Goal: Information Seeking & Learning: Learn about a topic

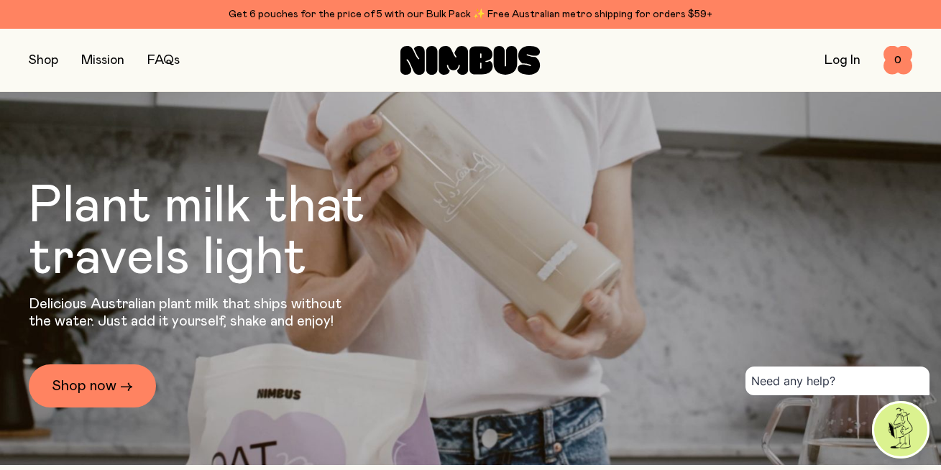
scroll to position [41, 0]
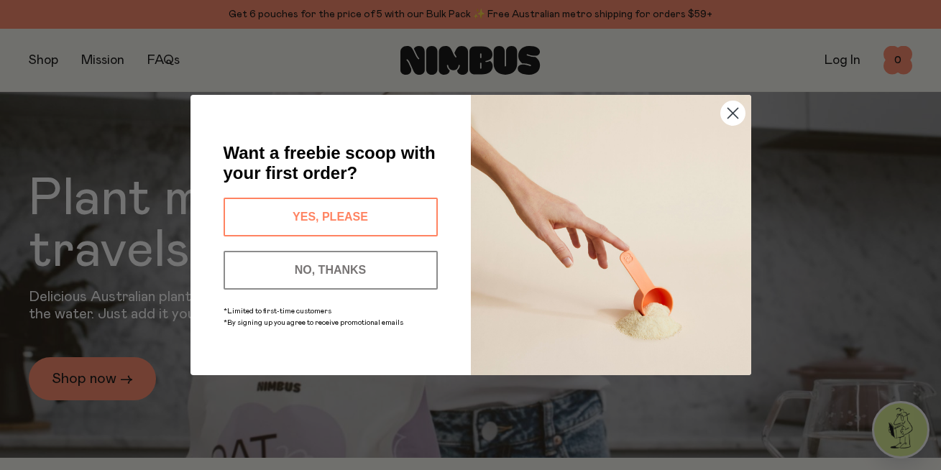
click at [727, 112] on circle "Close dialog" at bounding box center [733, 113] width 24 height 24
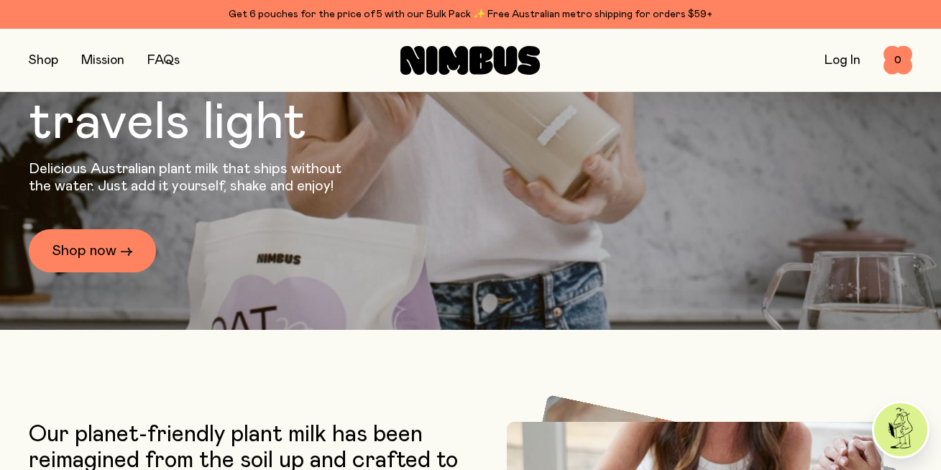
scroll to position [136, 0]
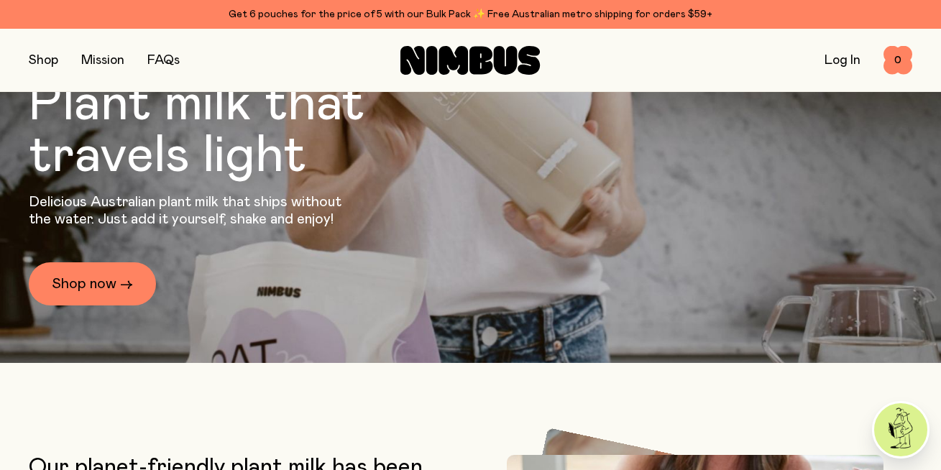
click at [46, 60] on button "button" at bounding box center [43, 60] width 29 height 20
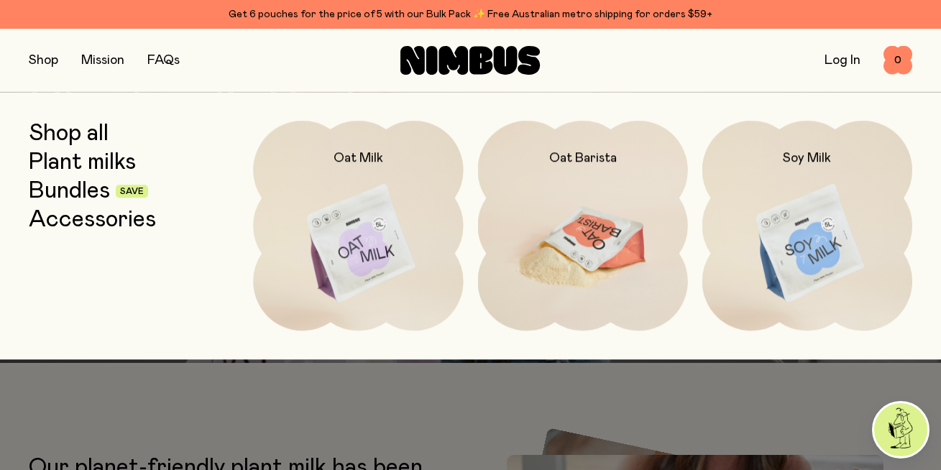
click at [590, 216] on img at bounding box center [583, 244] width 210 height 247
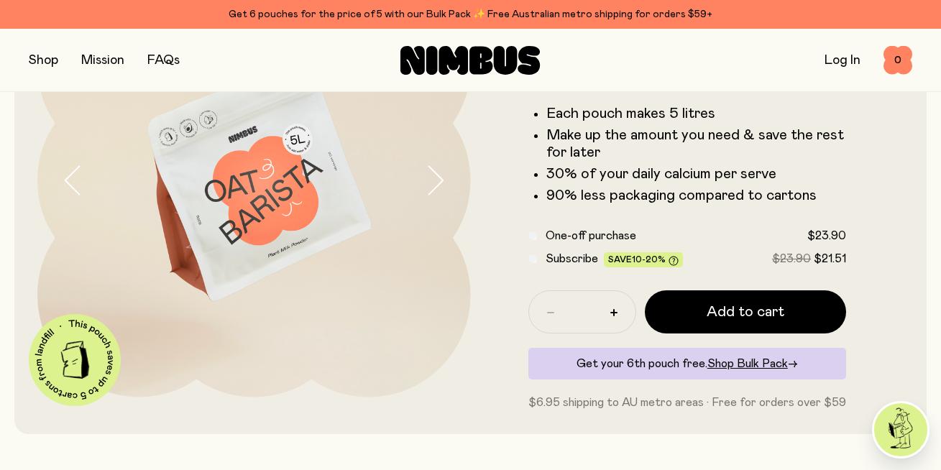
scroll to position [172, 0]
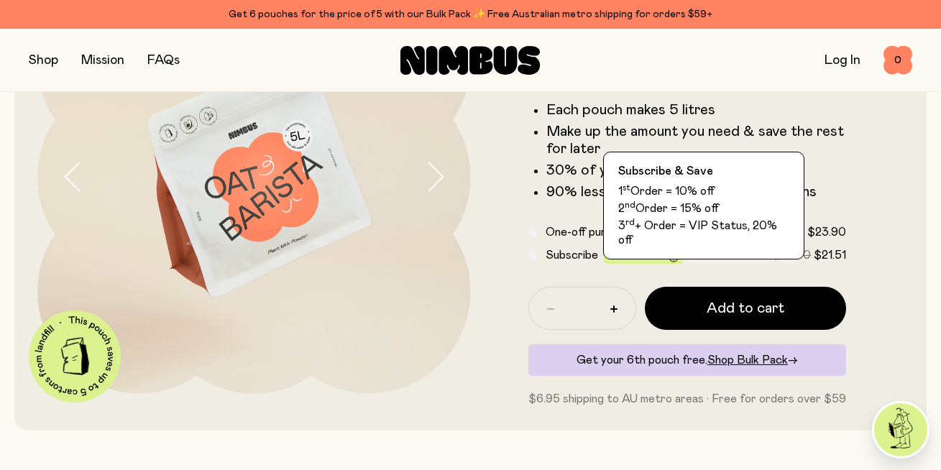
click at [671, 256] on icon at bounding box center [674, 257] width 10 height 10
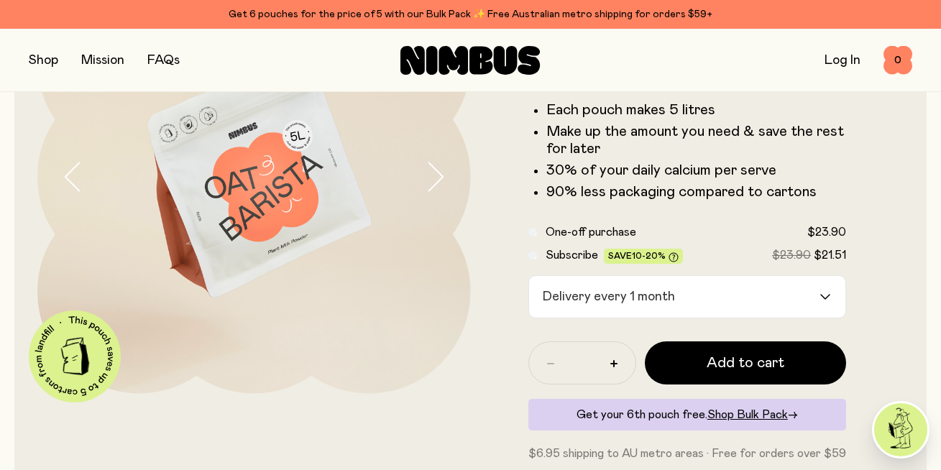
click at [670, 256] on icon at bounding box center [674, 257] width 10 height 10
click at [658, 282] on div "Delivery every 1 month" at bounding box center [674, 297] width 291 height 42
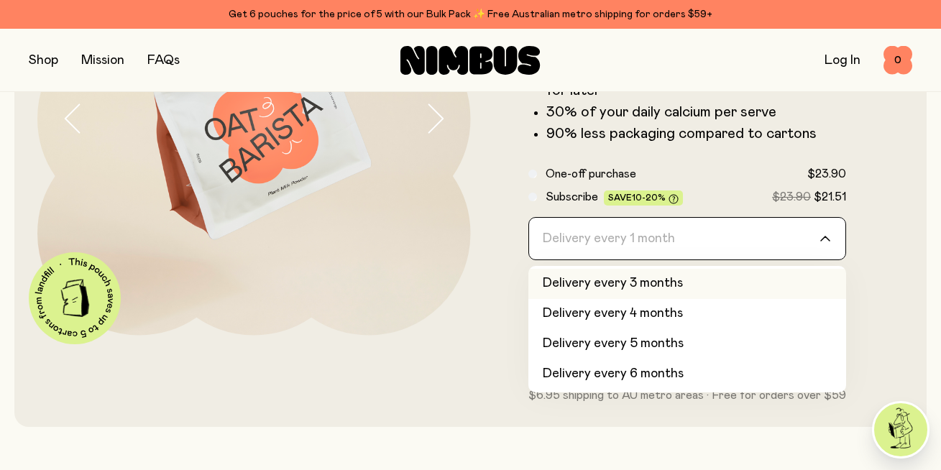
scroll to position [234, 0]
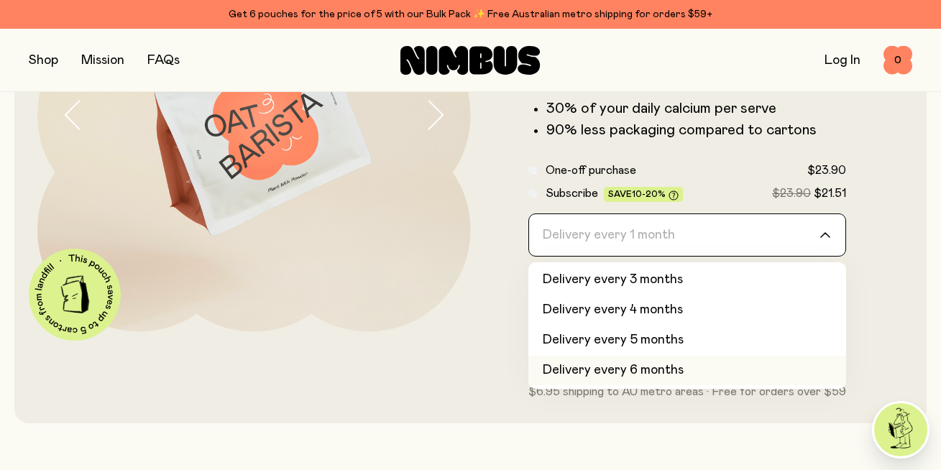
click at [449, 387] on div at bounding box center [254, 150] width 434 height 502
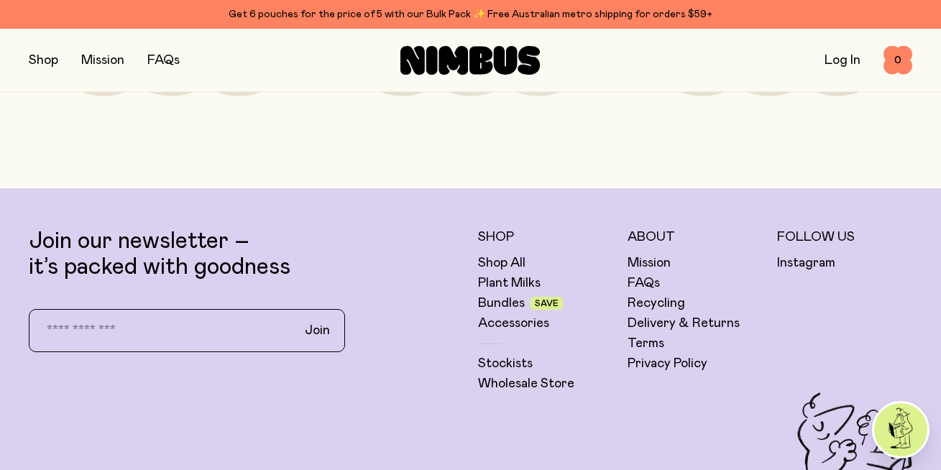
scroll to position [3428, 0]
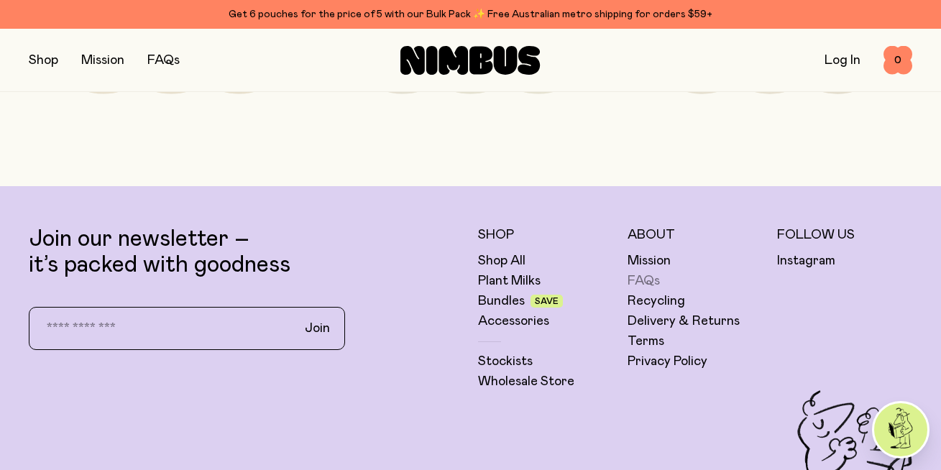
click at [634, 274] on link "FAQs" at bounding box center [644, 281] width 32 height 17
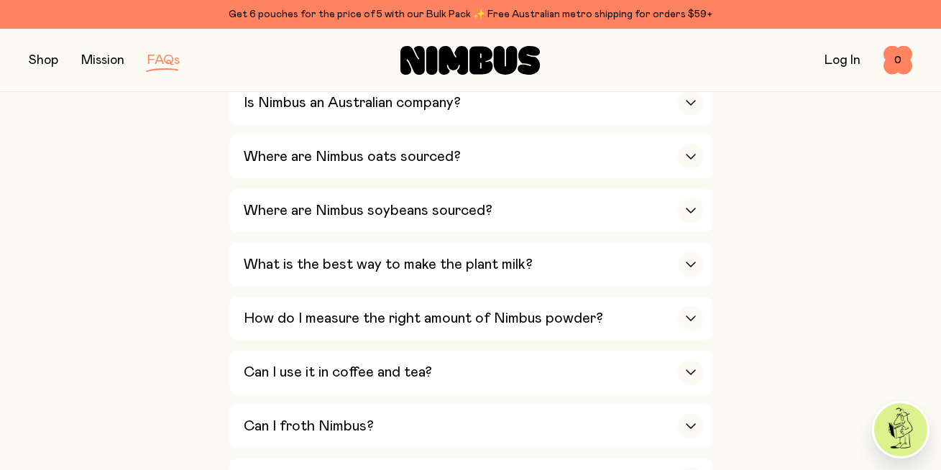
scroll to position [406, 0]
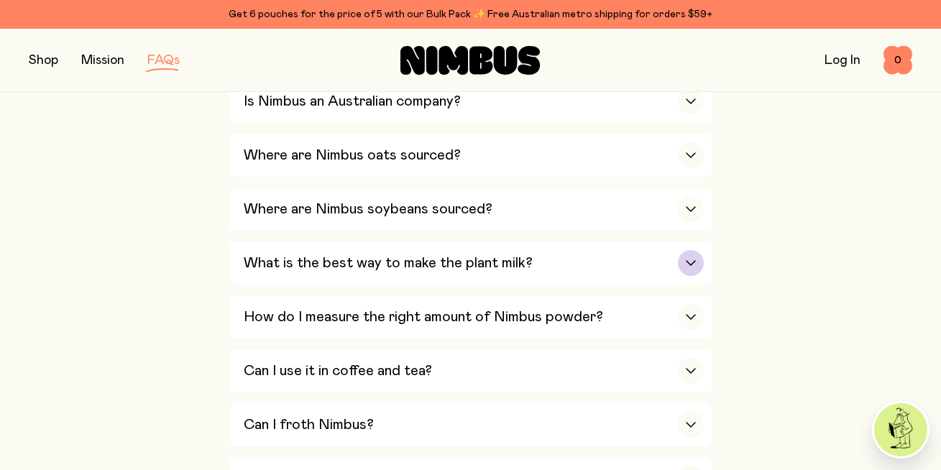
click at [600, 275] on div "What is the best way to make the plant milk?" at bounding box center [474, 263] width 460 height 43
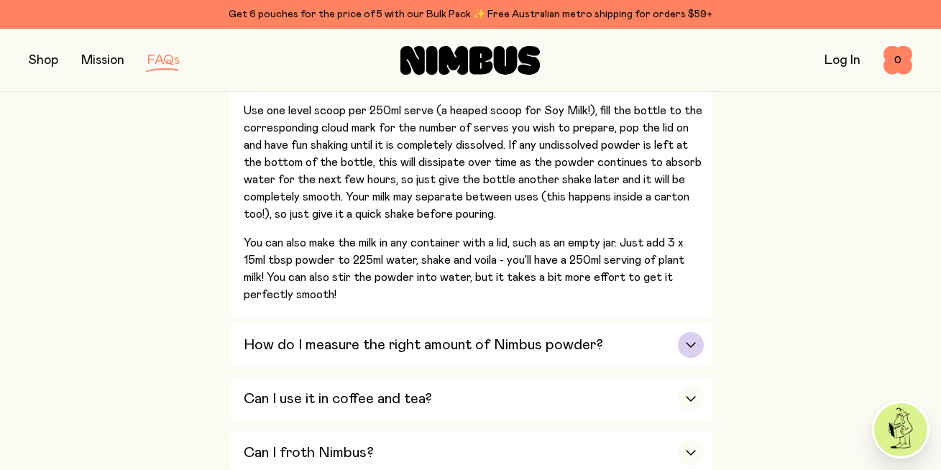
scroll to position [636, 0]
click at [521, 349] on h3 "How do I measure the right amount of Nimbus powder?" at bounding box center [424, 344] width 360 height 17
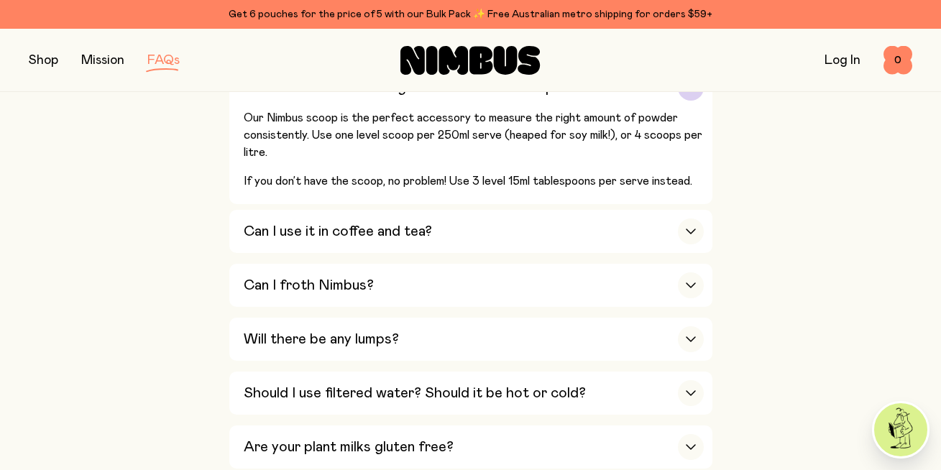
click at [521, 349] on div "Will there be any lumps?" at bounding box center [474, 339] width 460 height 43
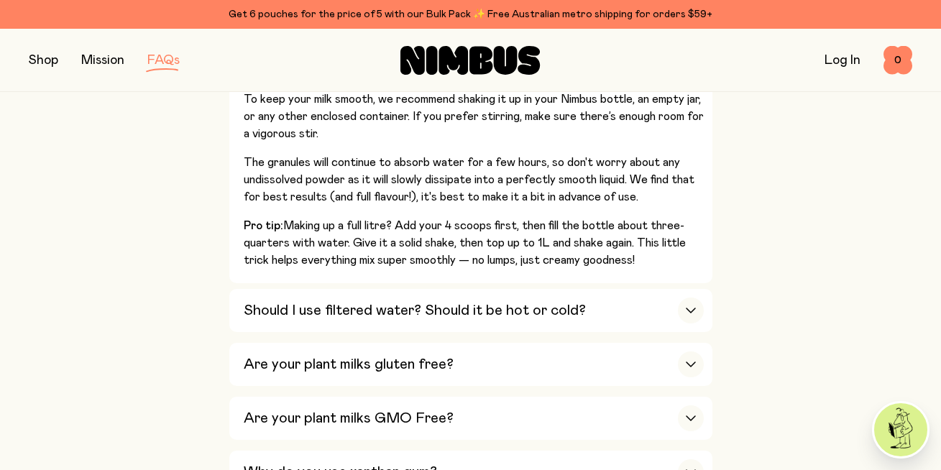
scroll to position [817, 0]
click at [525, 321] on div "Should I use filtered water? Should it be hot or cold?" at bounding box center [474, 309] width 460 height 43
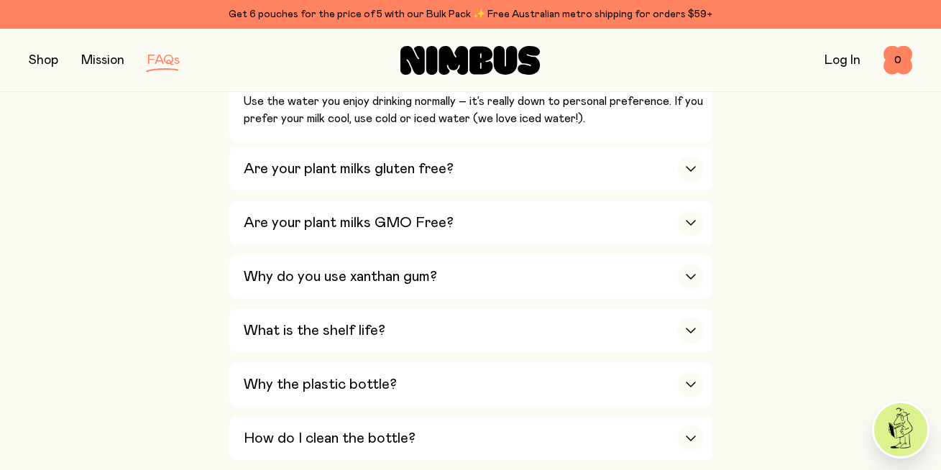
scroll to position [873, 0]
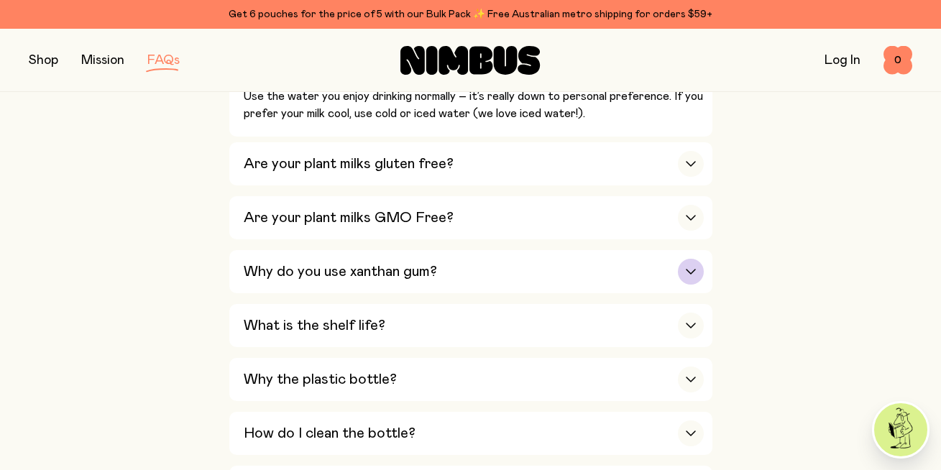
click at [507, 275] on div "Why do you use xanthan gum?" at bounding box center [474, 271] width 460 height 43
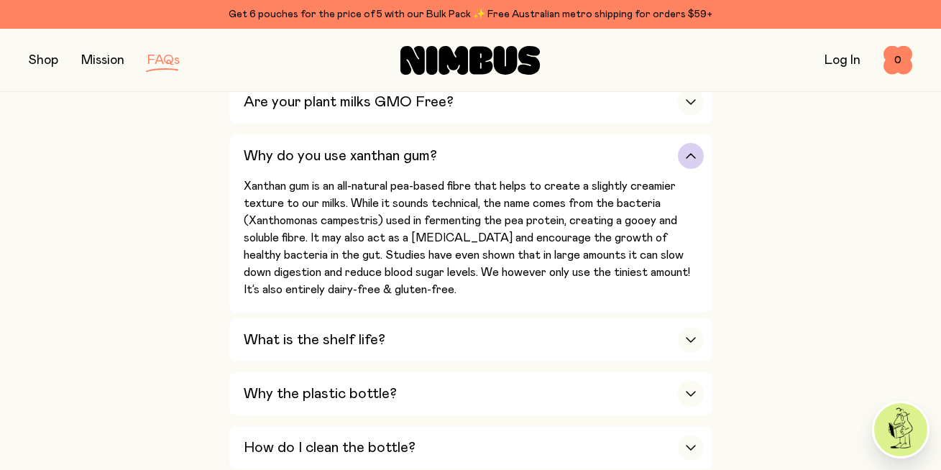
scroll to position [946, 0]
click at [443, 349] on div "What is the shelf life?" at bounding box center [474, 339] width 460 height 43
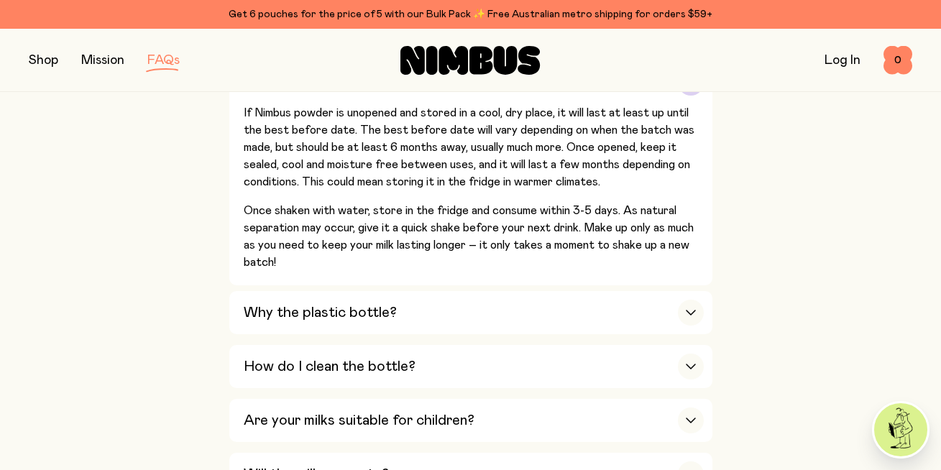
scroll to position [1073, 0]
click at [437, 321] on div "Why the plastic bottle?" at bounding box center [474, 312] width 460 height 43
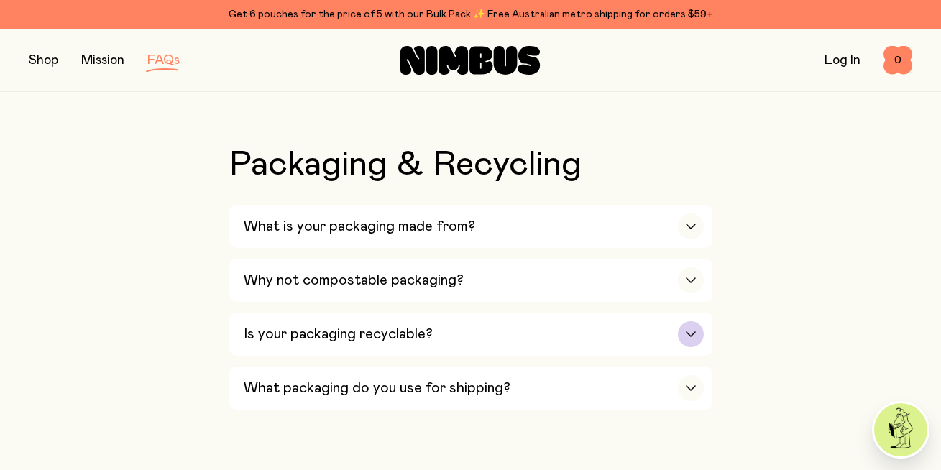
scroll to position [1745, 0]
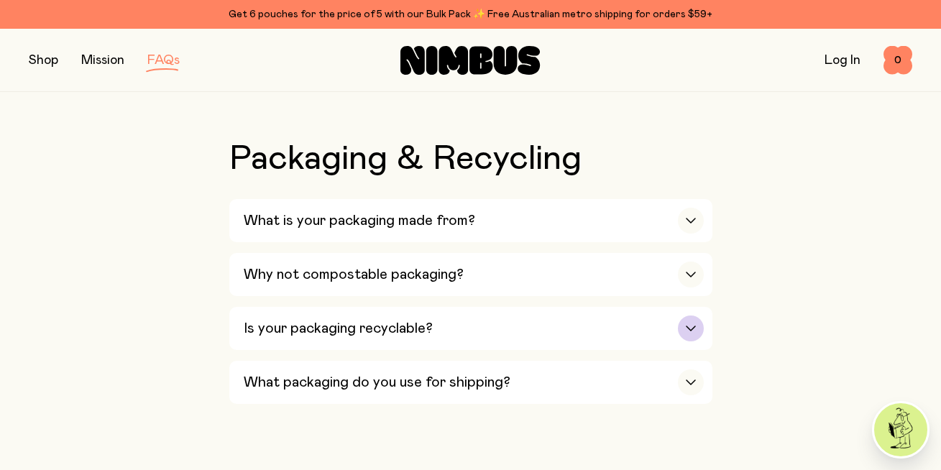
click at [396, 345] on div "Is your packaging recyclable?" at bounding box center [474, 328] width 460 height 43
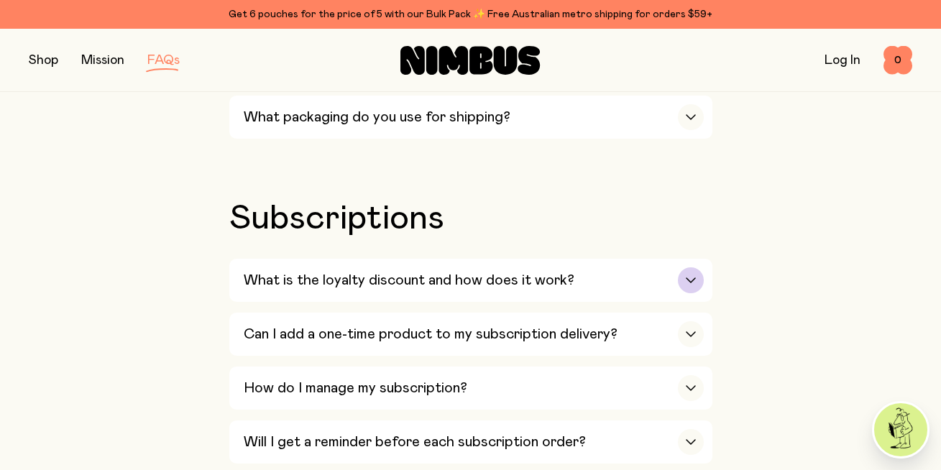
scroll to position [2736, 0]
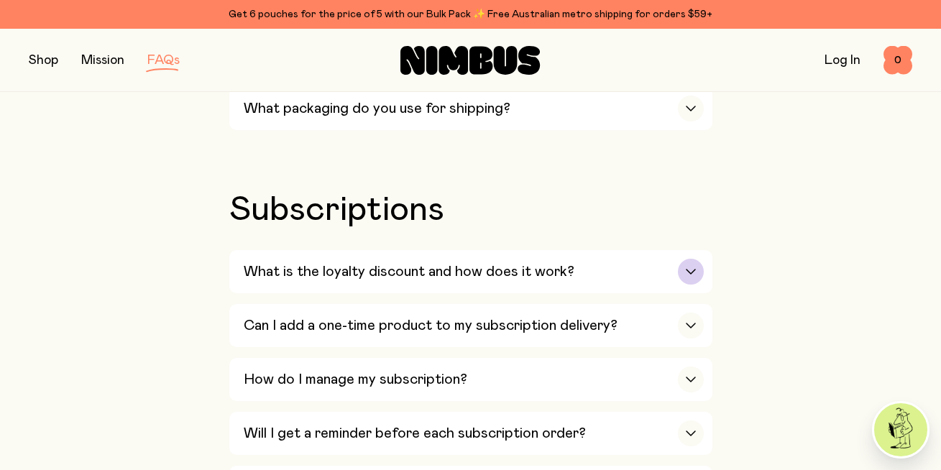
click at [441, 280] on h3 "What is the loyalty discount and how does it work?" at bounding box center [409, 271] width 331 height 17
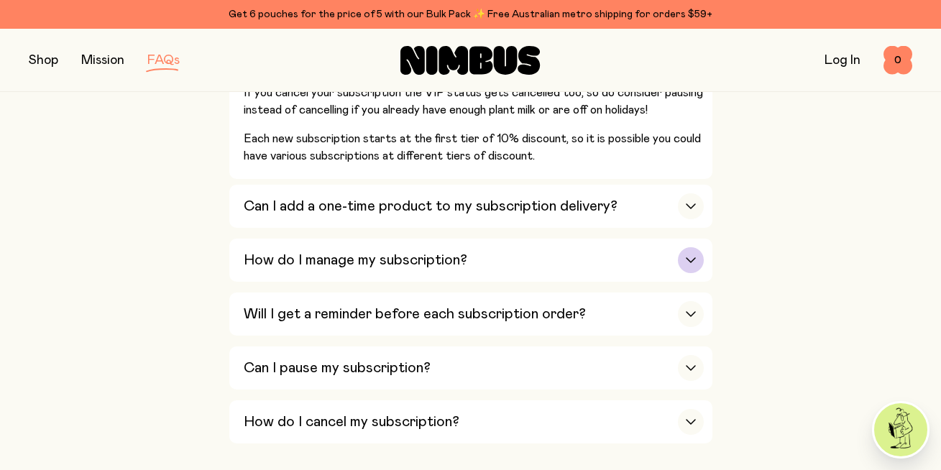
scroll to position [3156, 0]
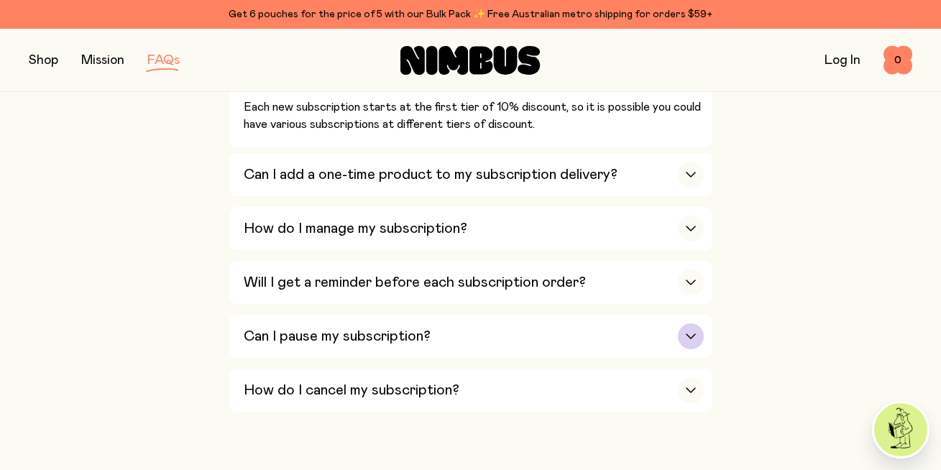
click at [378, 355] on div "Can I pause my subscription?" at bounding box center [474, 336] width 460 height 43
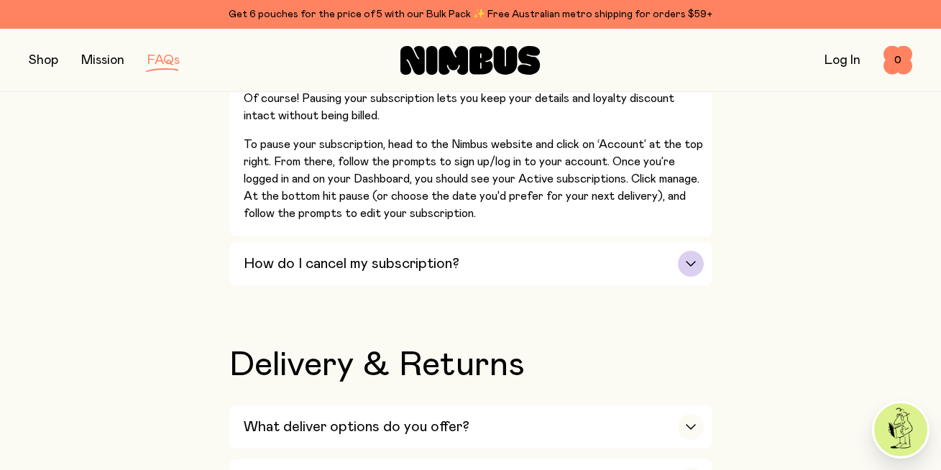
click at [375, 273] on h3 "How do I cancel my subscription?" at bounding box center [352, 263] width 216 height 17
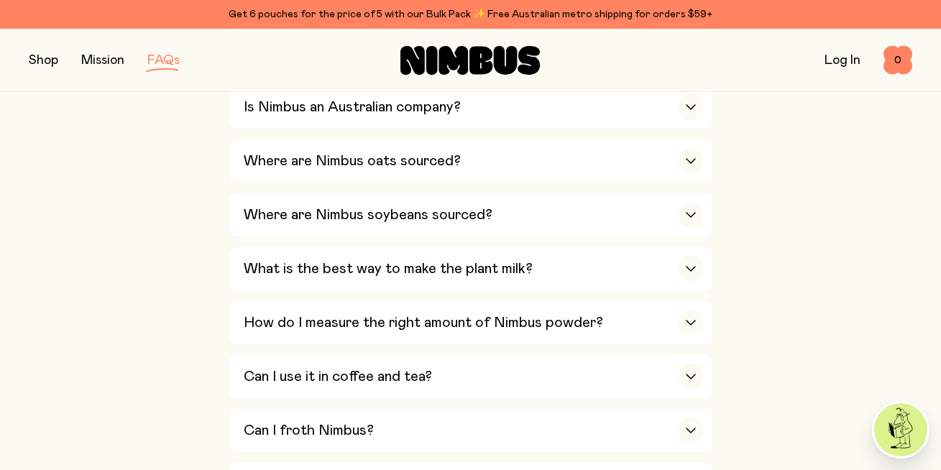
scroll to position [0, 0]
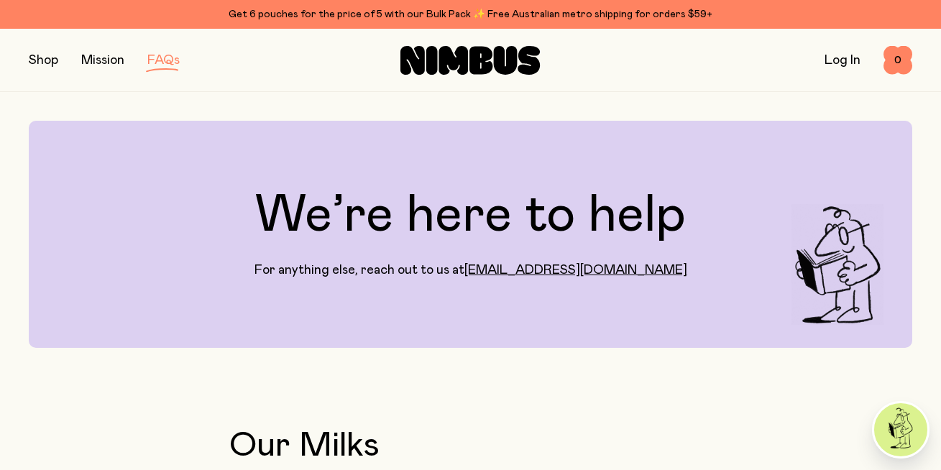
click at [44, 62] on button "button" at bounding box center [43, 60] width 29 height 20
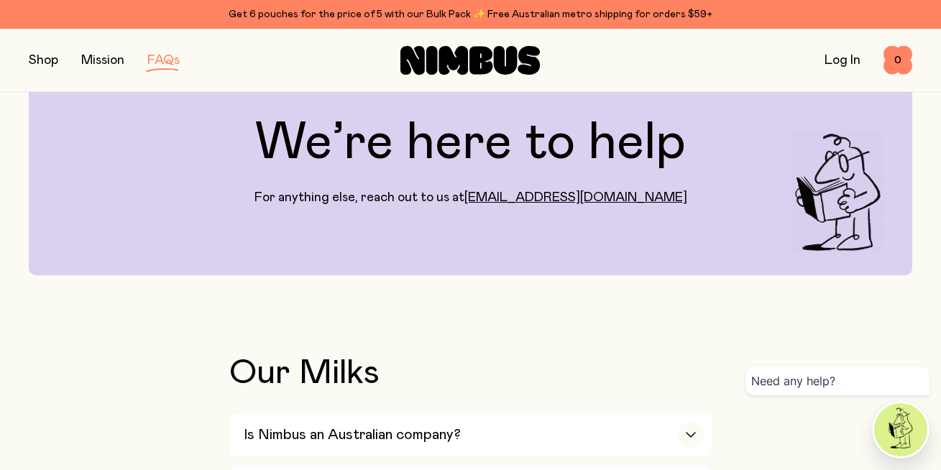
scroll to position [73, 0]
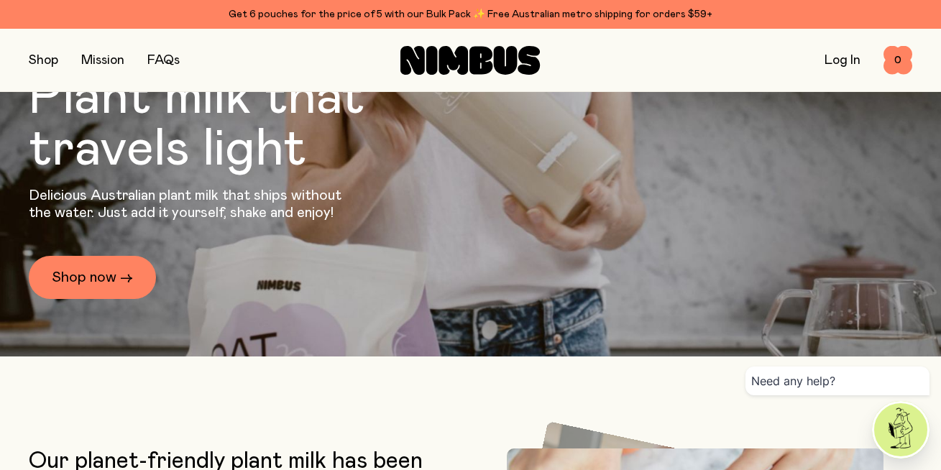
scroll to position [132, 0]
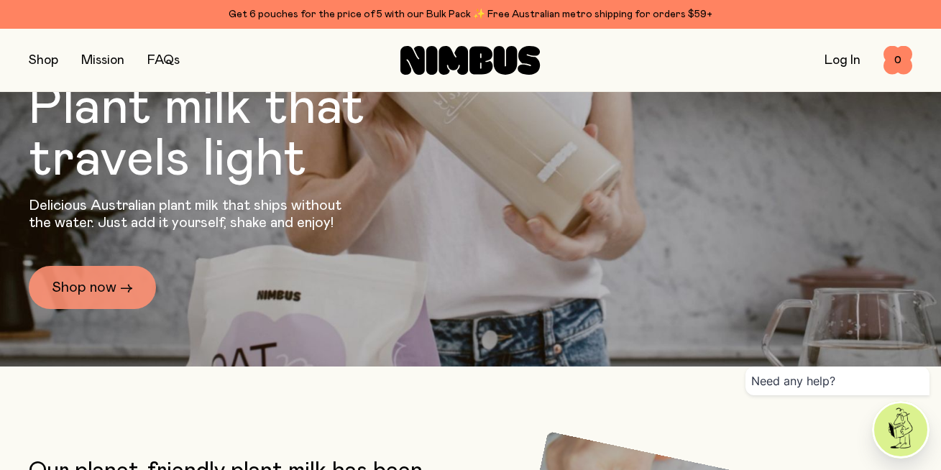
click at [112, 289] on link "Shop now →" at bounding box center [92, 287] width 127 height 43
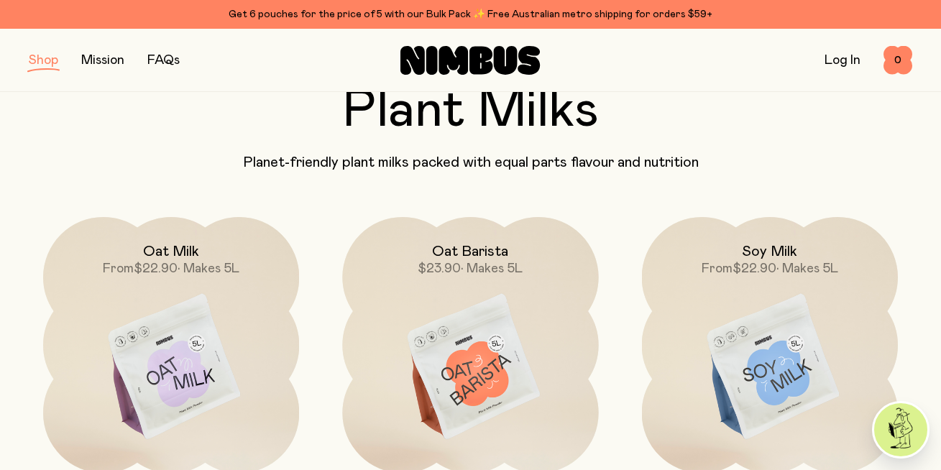
scroll to position [96, 0]
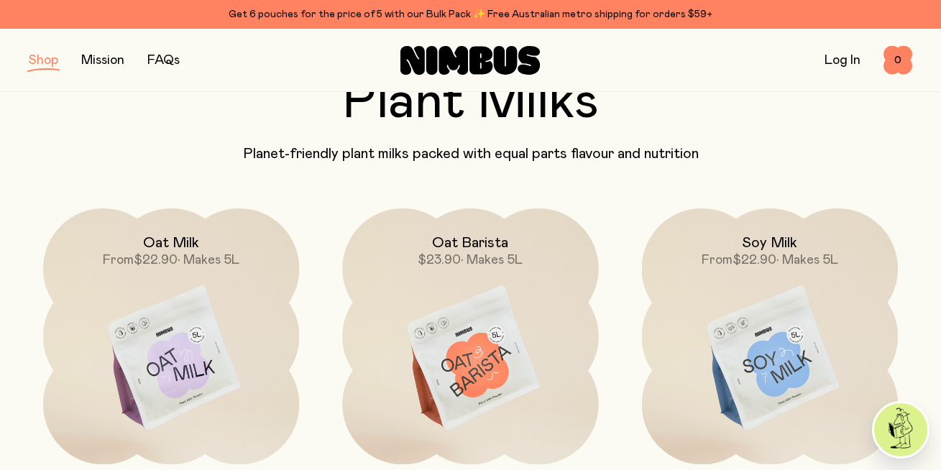
click at [334, 407] on div "Oat Barista $23.90 • Makes 5L" at bounding box center [470, 337] width 285 height 256
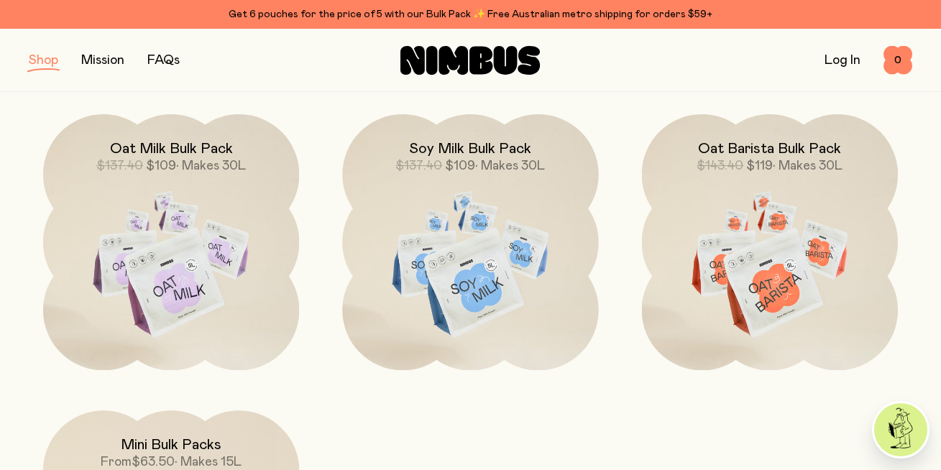
scroll to position [1255, 0]
